Goal: Information Seeking & Learning: Learn about a topic

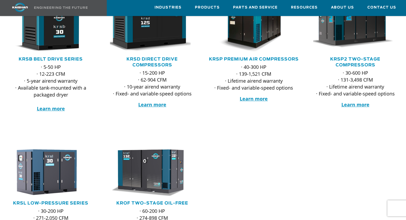
scroll to position [129, 0]
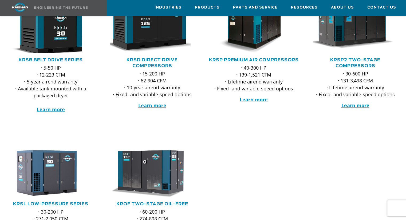
click at [52, 26] on img at bounding box center [46, 24] width 93 height 63
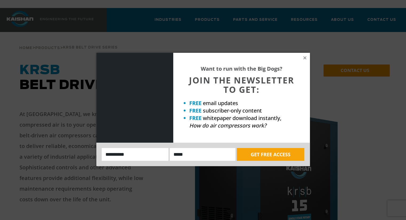
scroll to position [7, 0]
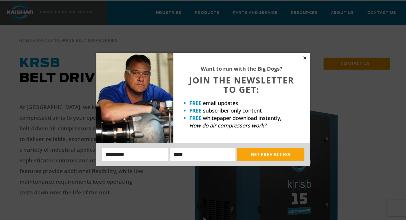
click at [303, 58] on icon at bounding box center [304, 57] width 5 height 5
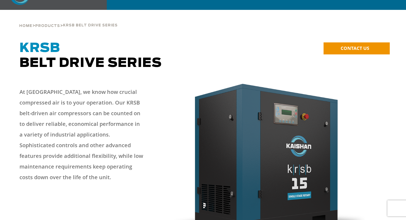
scroll to position [0, 0]
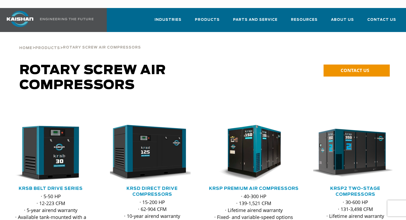
click at [125, 32] on div "Home > Products > Rotary Screw Air Compressors" at bounding box center [80, 42] width 122 height 20
